Goal: Browse casually: Explore the website without a specific task or goal

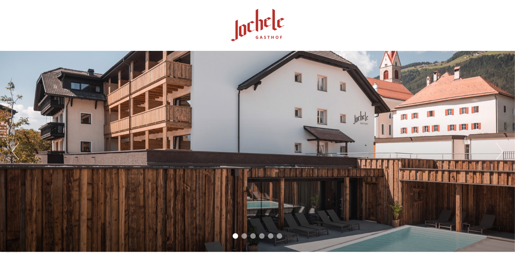
click at [500, 153] on button "Next" at bounding box center [499, 151] width 7 height 17
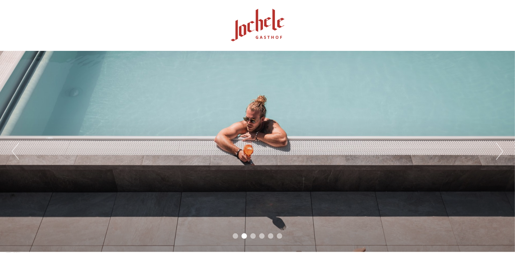
click at [500, 153] on button "Next" at bounding box center [499, 151] width 7 height 17
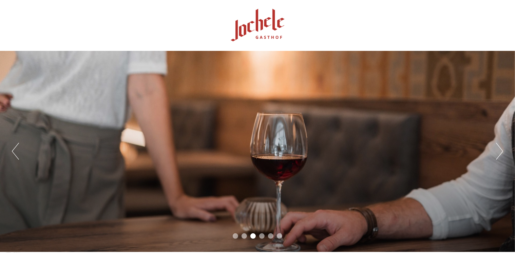
click at [500, 153] on button "Next" at bounding box center [499, 151] width 7 height 17
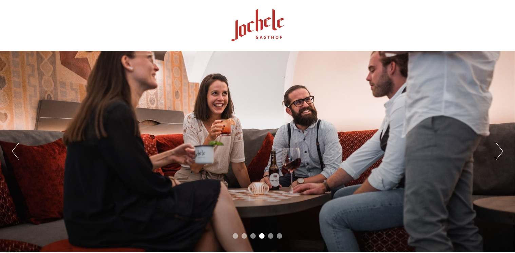
click at [500, 153] on button "Next" at bounding box center [499, 151] width 7 height 17
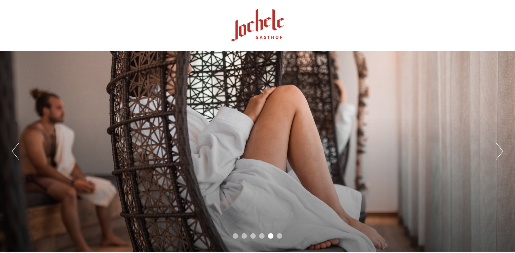
click at [500, 153] on button "Next" at bounding box center [499, 151] width 7 height 17
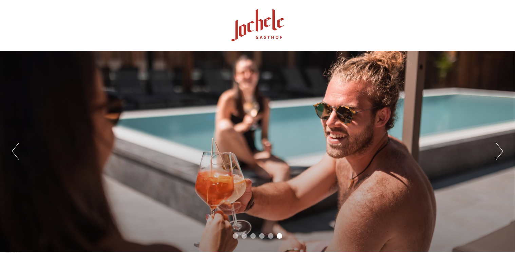
click at [500, 153] on button "Next" at bounding box center [499, 151] width 7 height 17
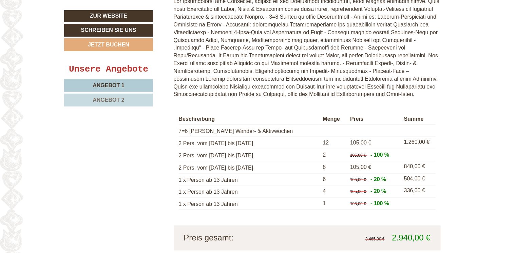
scroll to position [1706, 0]
